Goal: Information Seeking & Learning: Find specific page/section

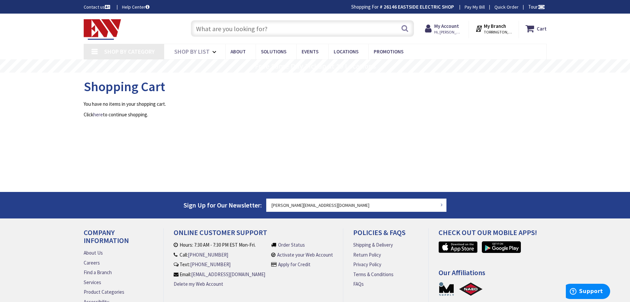
click at [232, 30] on input "text" at bounding box center [302, 28] width 223 height 17
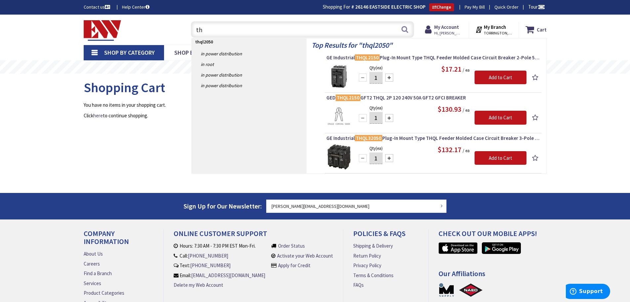
type input "t"
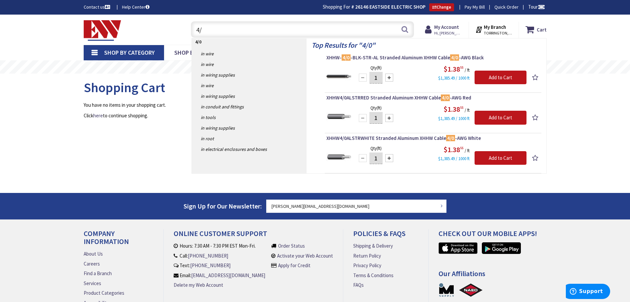
type input "4"
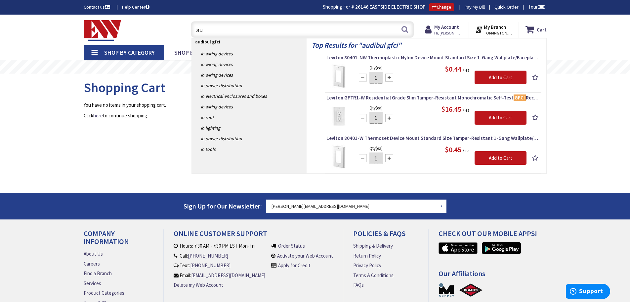
type input "a"
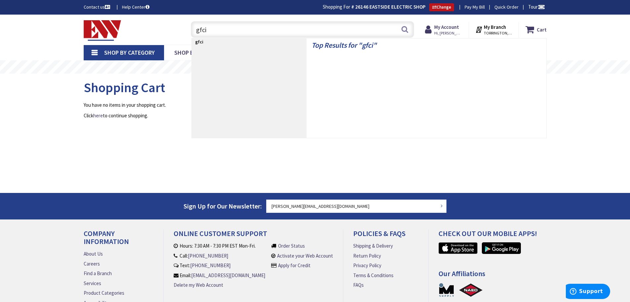
type input "gfci"
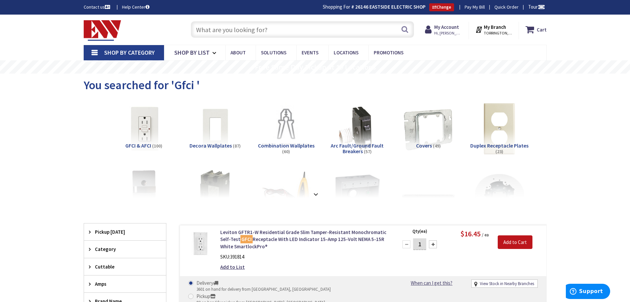
paste input "Audible Alert"
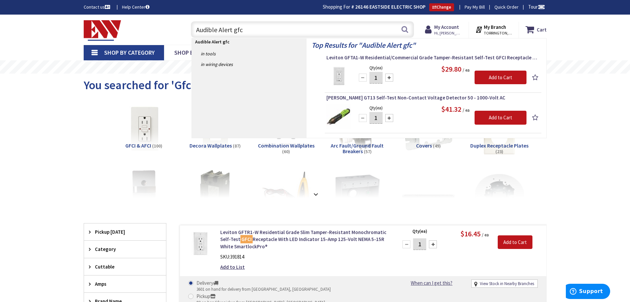
type input "Audible Alert gfci"
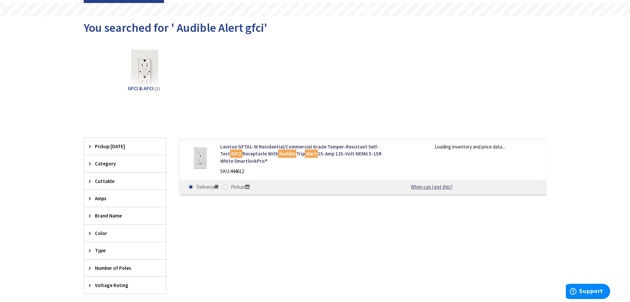
scroll to position [66, 0]
